Goal: Task Accomplishment & Management: Use online tool/utility

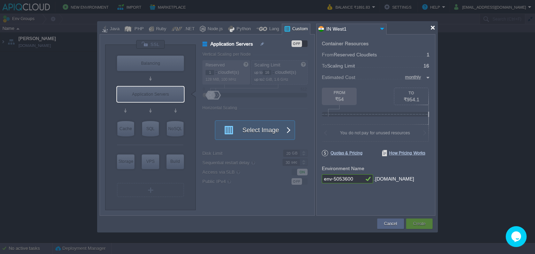
click at [433, 25] on div at bounding box center [432, 27] width 5 height 5
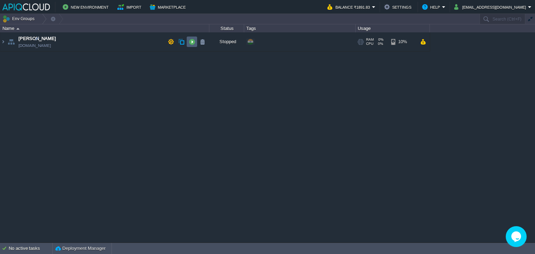
click at [192, 44] on button "button" at bounding box center [192, 42] width 6 height 6
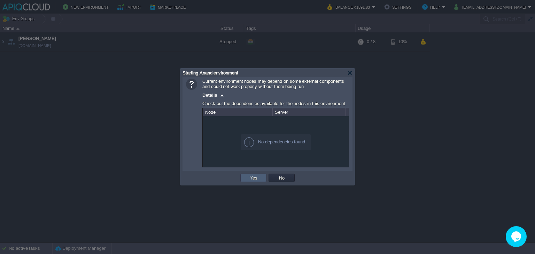
click at [250, 177] on button "Yes" at bounding box center [254, 178] width 12 height 6
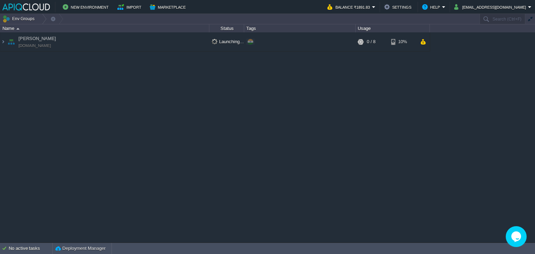
drag, startPoint x: 474, startPoint y: 141, endPoint x: 465, endPoint y: 138, distance: 10.5
click at [470, 141] on div "Anand [DOMAIN_NAME] Launching... + Add to Env Group RAM 0% CPU 0% 0 / 8 10%" at bounding box center [267, 137] width 535 height 210
click at [372, 6] on button "Balance ₹1891.83" at bounding box center [350, 7] width 45 height 8
click at [423, 90] on div "Anand [DOMAIN_NAME] Running + Add to Env Group RAM 0% CPU 0% 0 / 8 10%" at bounding box center [267, 137] width 535 height 210
click at [135, 40] on td "Anand [DOMAIN_NAME]" at bounding box center [104, 41] width 209 height 19
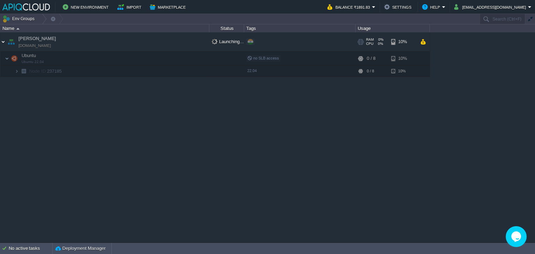
click at [3, 41] on img at bounding box center [3, 41] width 6 height 19
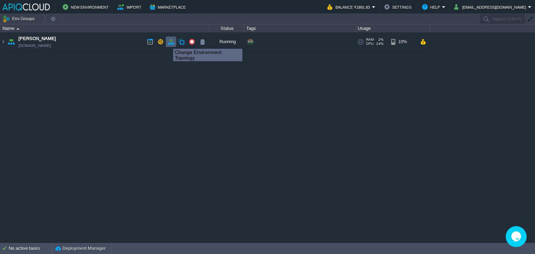
click at [171, 43] on button "button" at bounding box center [171, 42] width 6 height 6
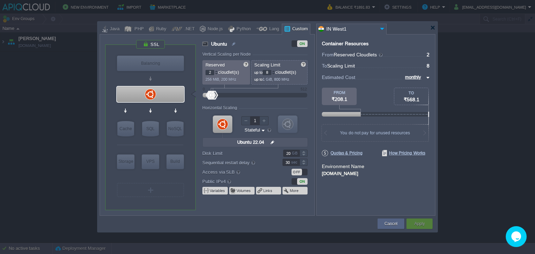
click at [481, 129] on div at bounding box center [267, 127] width 535 height 254
click at [434, 26] on div at bounding box center [432, 27] width 5 height 5
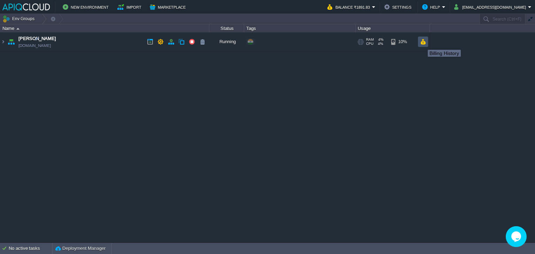
click at [423, 44] on button "button" at bounding box center [423, 42] width 6 height 6
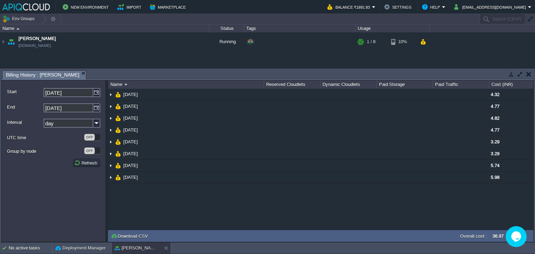
click at [528, 72] on button "button" at bounding box center [529, 74] width 5 height 6
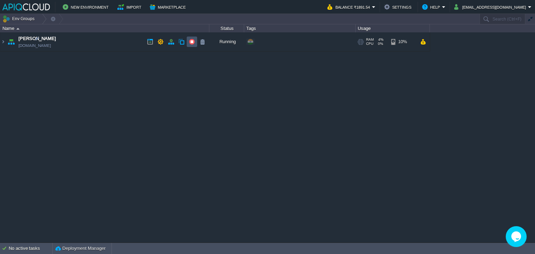
click at [191, 42] on button "button" at bounding box center [192, 42] width 6 height 6
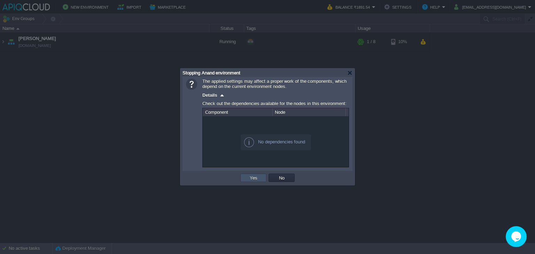
click at [250, 178] on button "Yes" at bounding box center [254, 178] width 12 height 6
